Goal: Find specific page/section: Find specific page/section

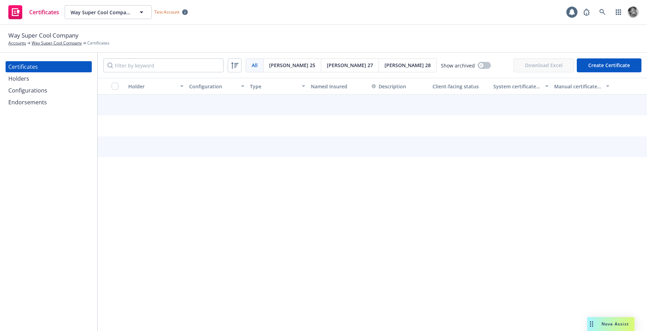
click at [63, 45] on link "Way Super Cool Company" at bounding box center [57, 43] width 50 height 6
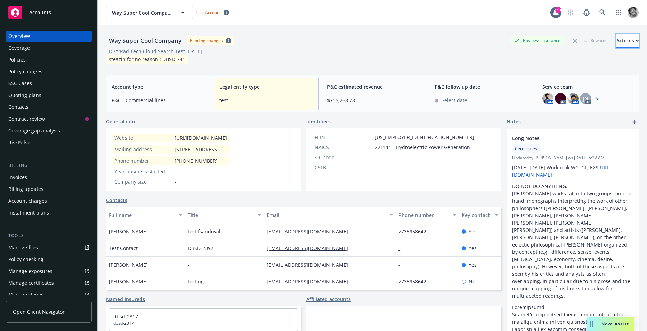
click at [631, 40] on button "Actions" at bounding box center [628, 41] width 22 height 14
click at [451, 52] on div "DBA: Rad Tech Cloud Search Test [DATE]" at bounding box center [372, 51] width 533 height 7
click at [636, 41] on icon "button" at bounding box center [637, 41] width 3 height 2
click at [617, 41] on div "Actions" at bounding box center [628, 40] width 22 height 13
